Goal: Check status: Check status

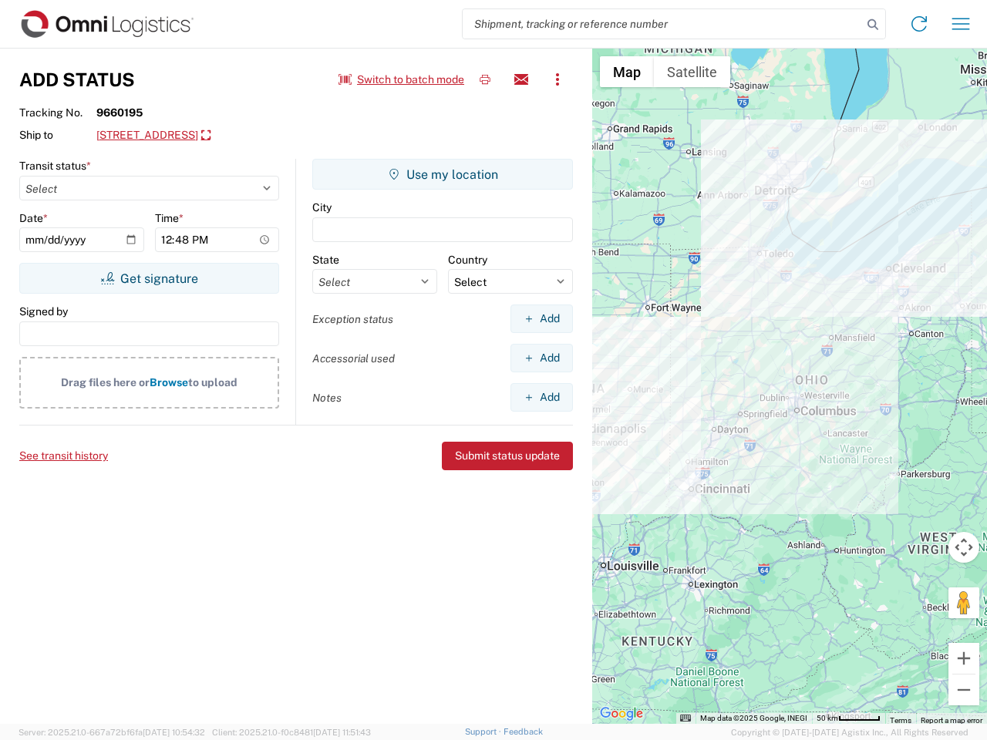
click at [662, 24] on input "search" at bounding box center [662, 23] width 399 height 29
click at [873, 25] on icon at bounding box center [873, 25] width 22 height 22
click at [919, 24] on icon at bounding box center [919, 24] width 25 height 25
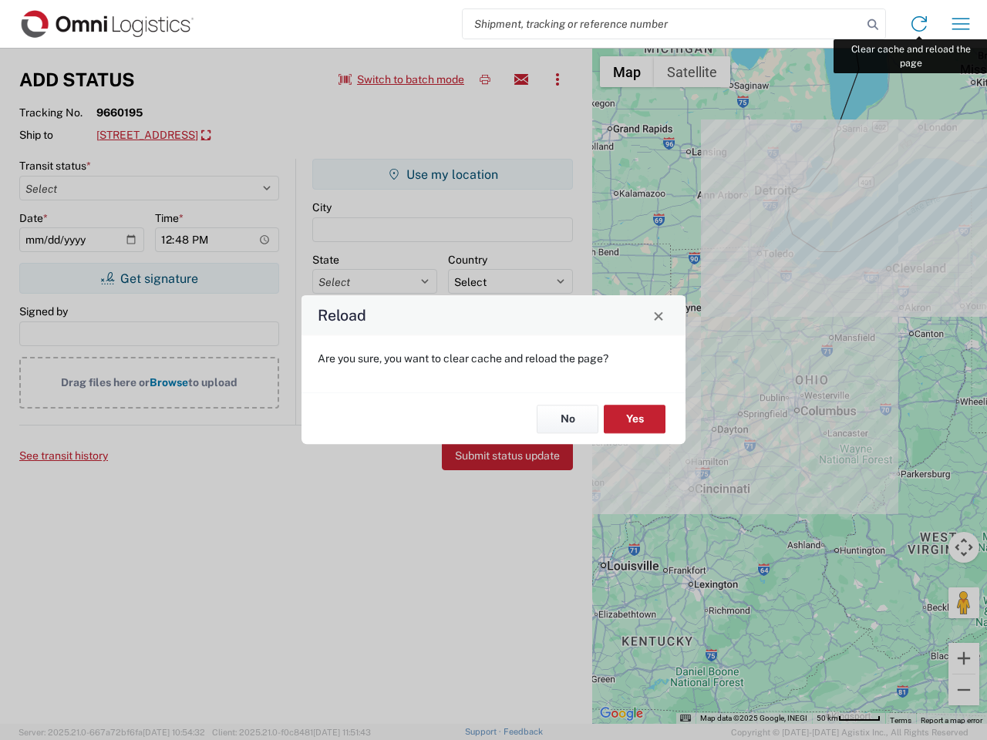
click at [961, 24] on div "Reload Are you sure, you want to clear cache and reload the page? No Yes" at bounding box center [493, 370] width 987 height 740
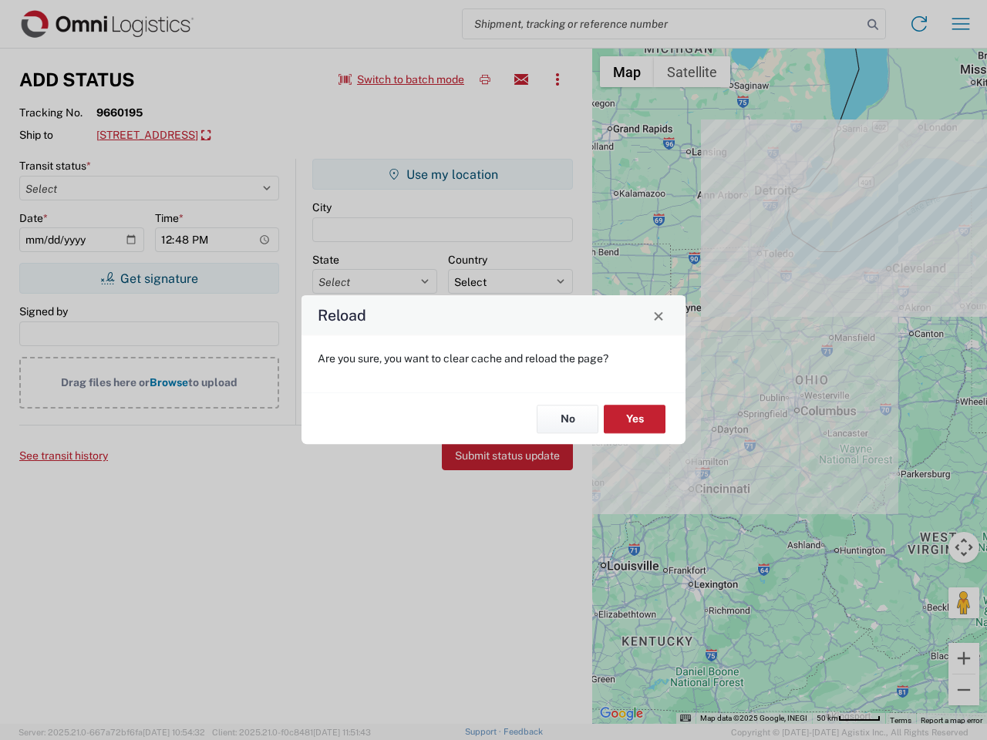
click at [402, 79] on div "Reload Are you sure, you want to clear cache and reload the page? No Yes" at bounding box center [493, 370] width 987 height 740
click at [485, 79] on div "Reload Are you sure, you want to clear cache and reload the page? No Yes" at bounding box center [493, 370] width 987 height 740
click at [521, 79] on div "Reload Are you sure, you want to clear cache and reload the page? No Yes" at bounding box center [493, 370] width 987 height 740
click at [557, 79] on div "Reload Are you sure, you want to clear cache and reload the page? No Yes" at bounding box center [493, 370] width 987 height 740
click at [224, 136] on div "Reload Are you sure, you want to clear cache and reload the page? No Yes" at bounding box center [493, 370] width 987 height 740
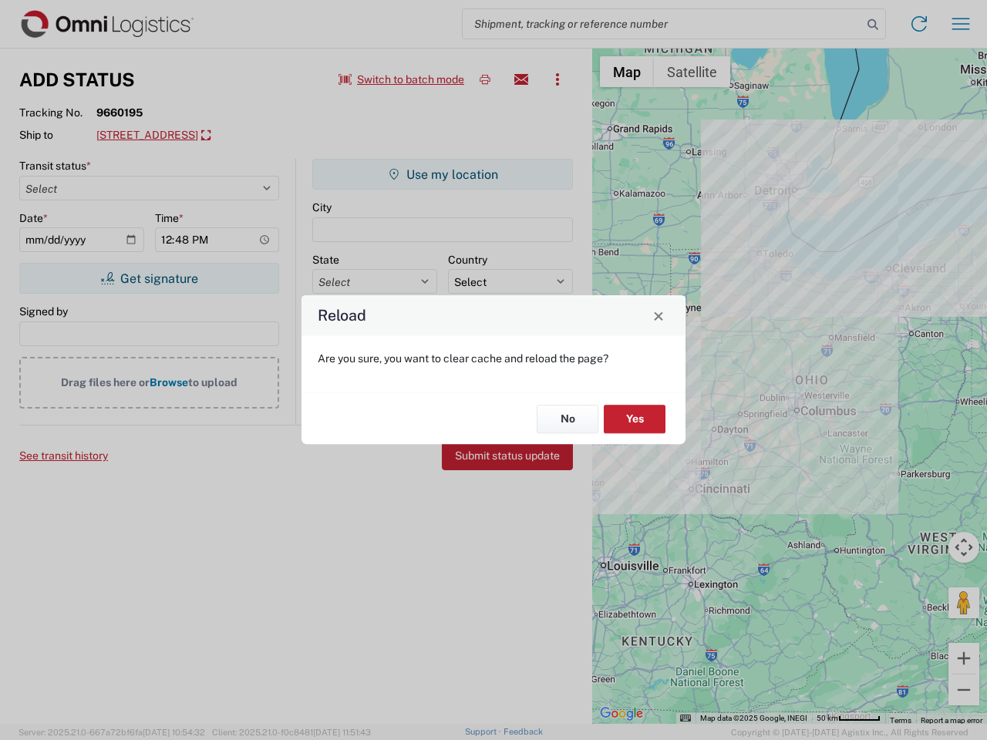
click at [149, 278] on div "Reload Are you sure, you want to clear cache and reload the page? No Yes" at bounding box center [493, 370] width 987 height 740
